Goal: Navigation & Orientation: Find specific page/section

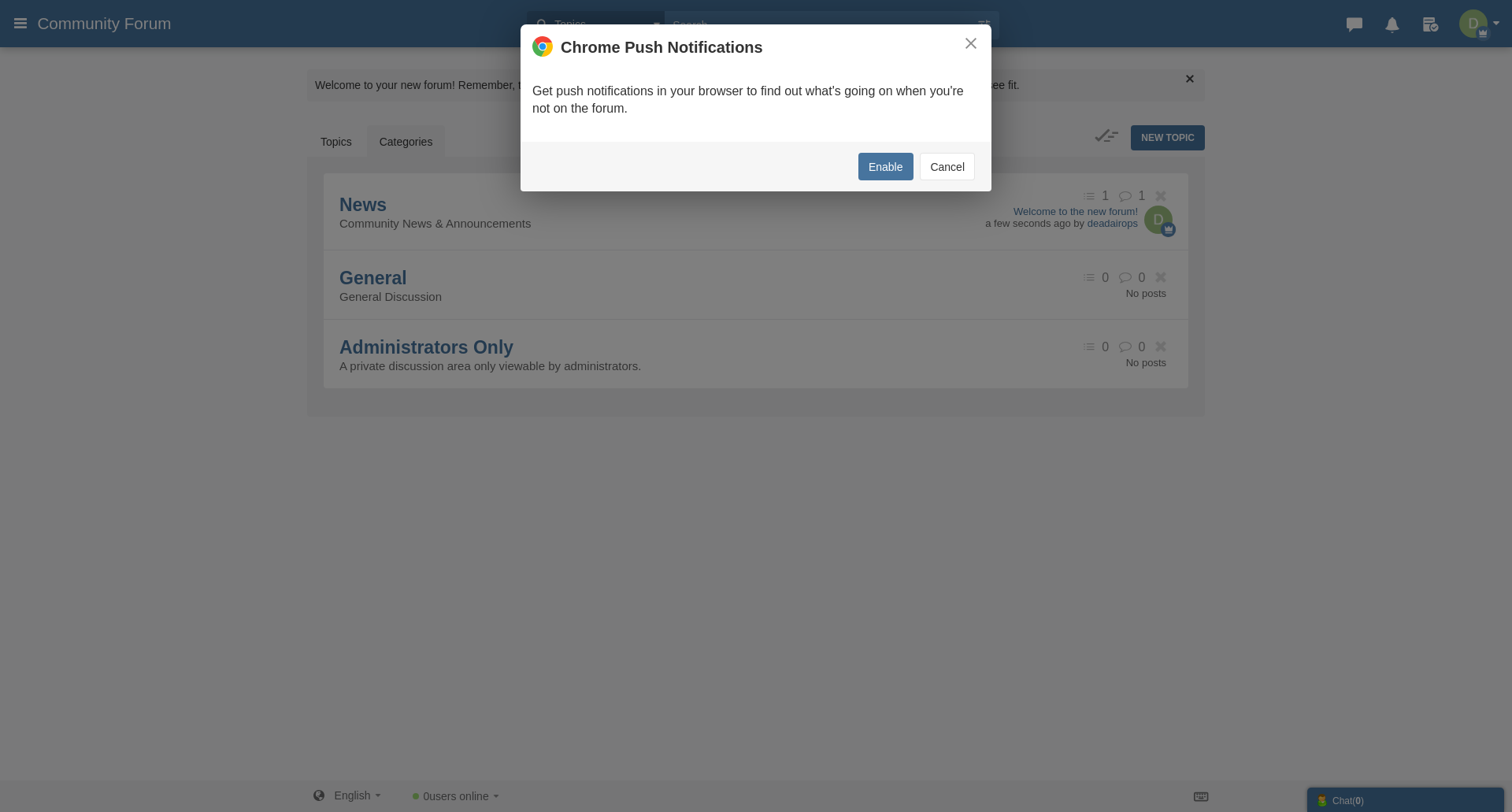
click at [949, 166] on button "Cancel" at bounding box center [947, 166] width 56 height 28
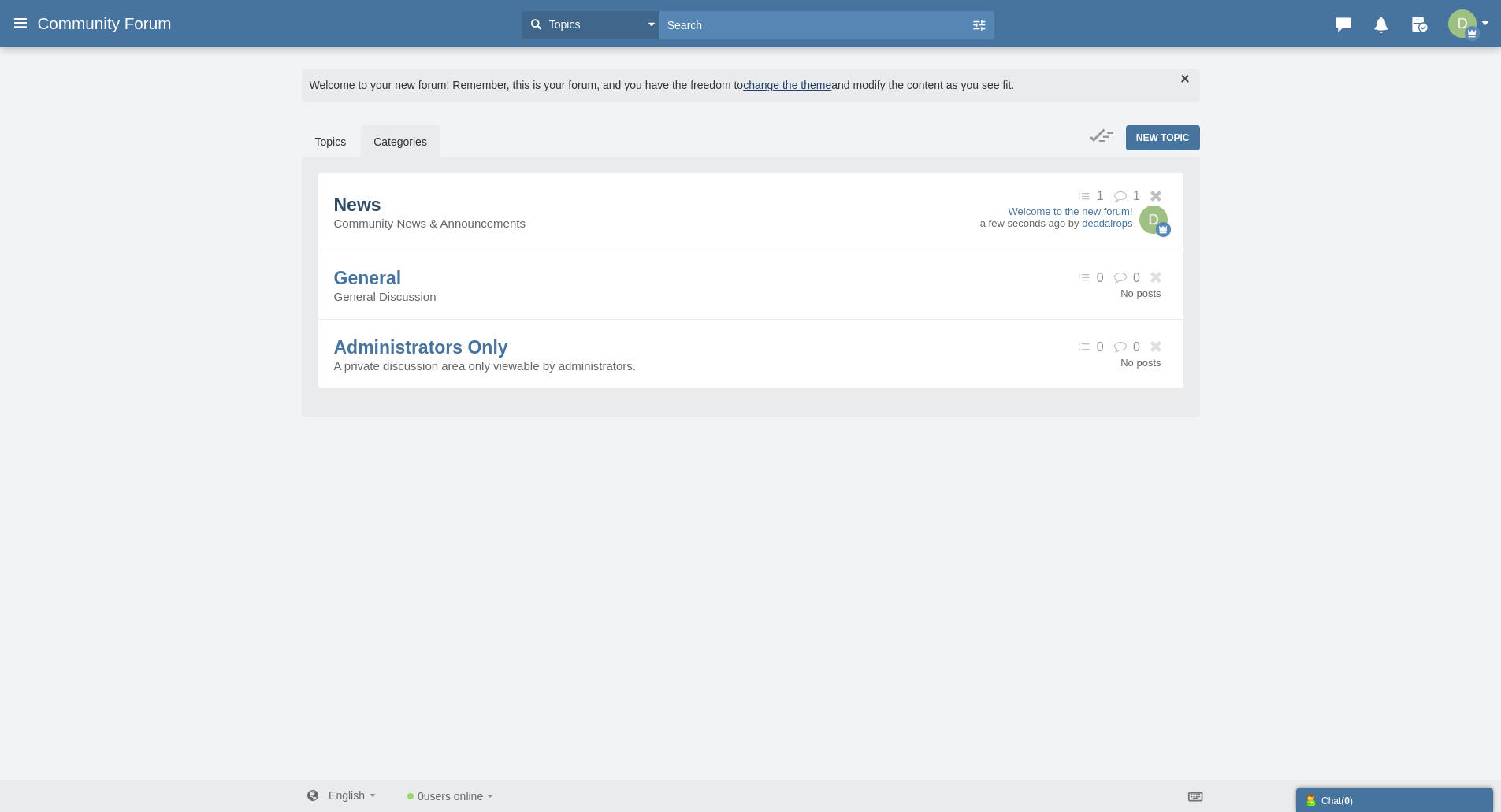
click at [381, 198] on span "News" at bounding box center [358, 204] width 48 height 21
click at [795, 86] on link "change the theme" at bounding box center [787, 85] width 88 height 13
